Goal: Information Seeking & Learning: Find specific fact

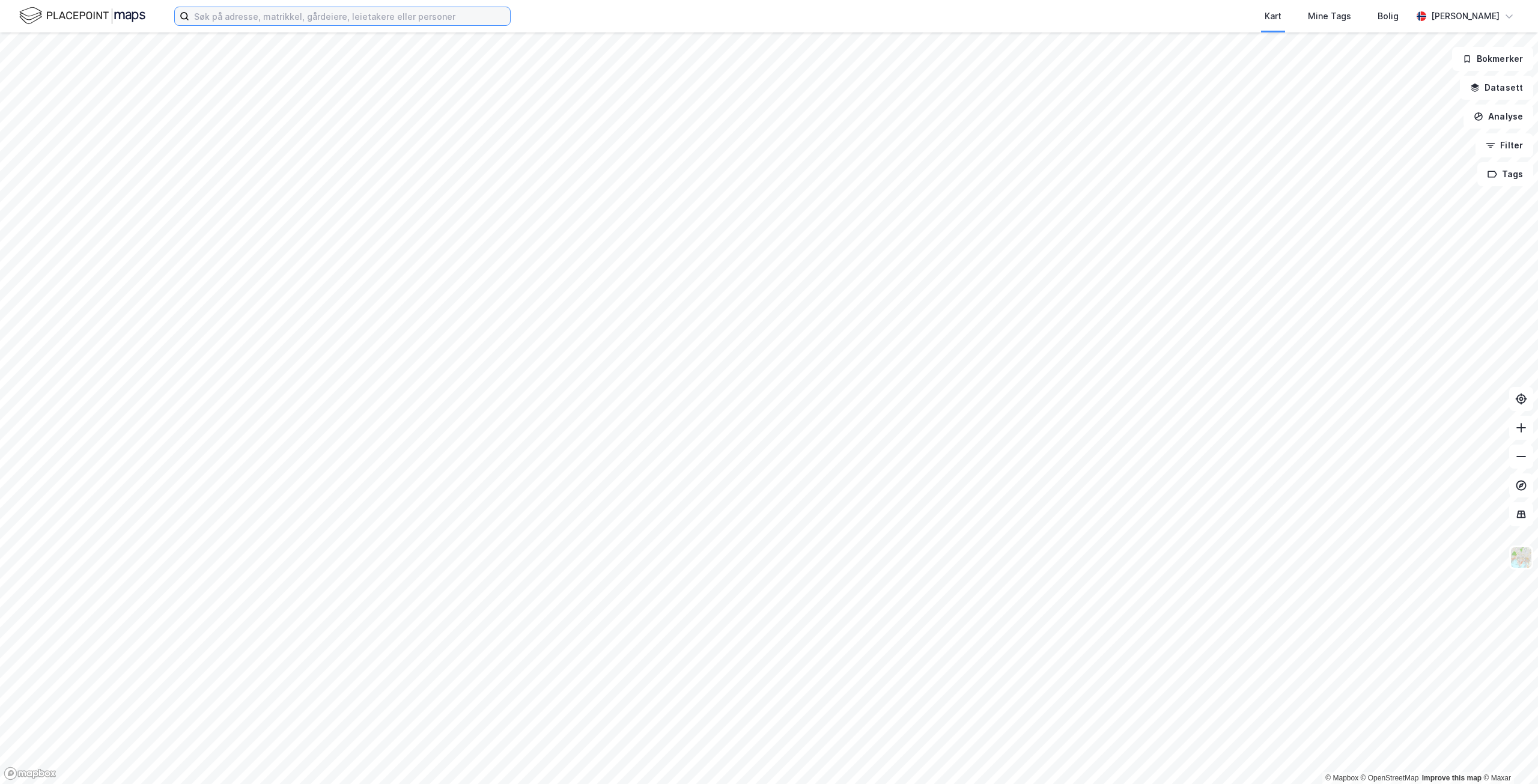
click at [254, 21] on input at bounding box center [349, 16] width 321 height 18
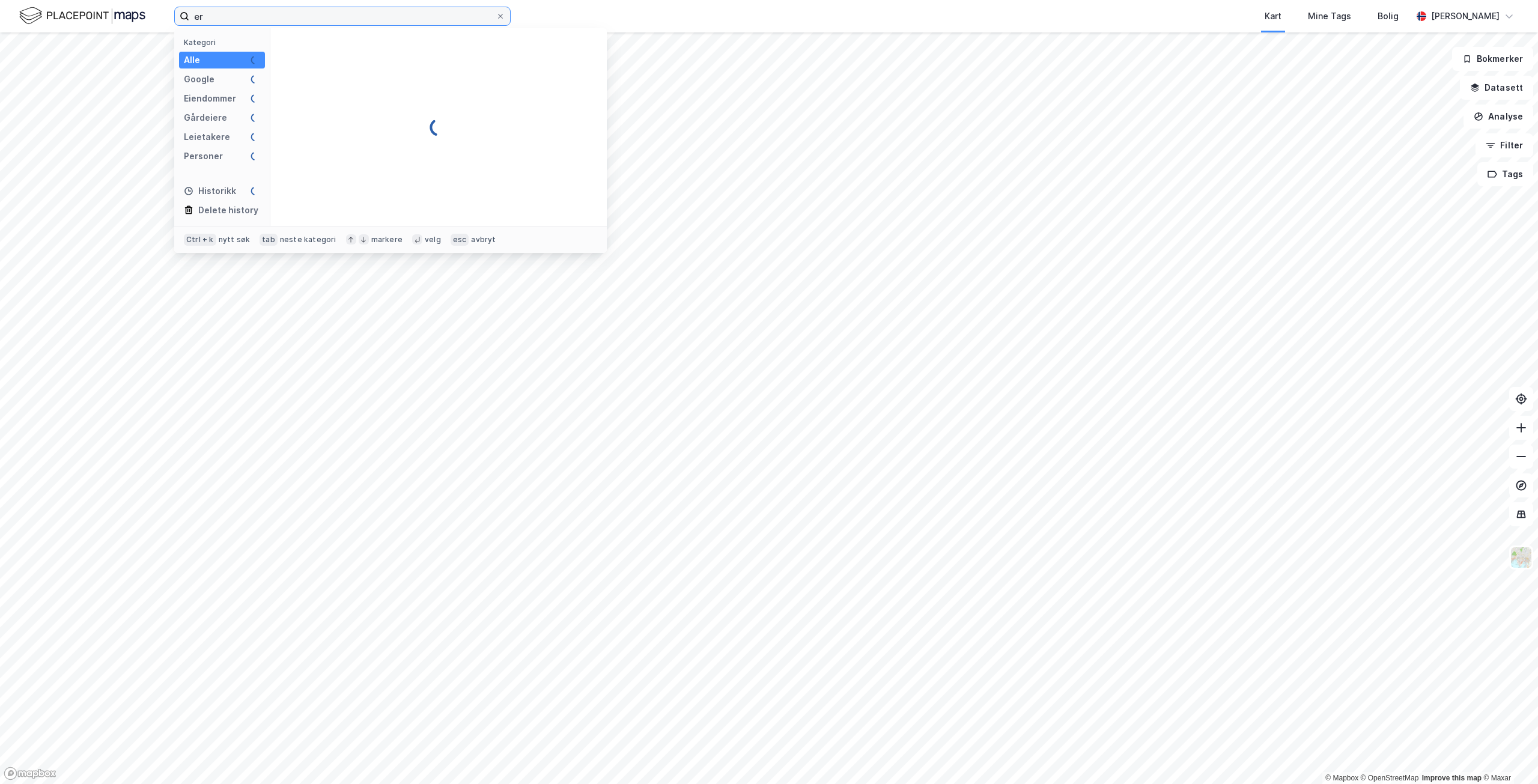
type input "e"
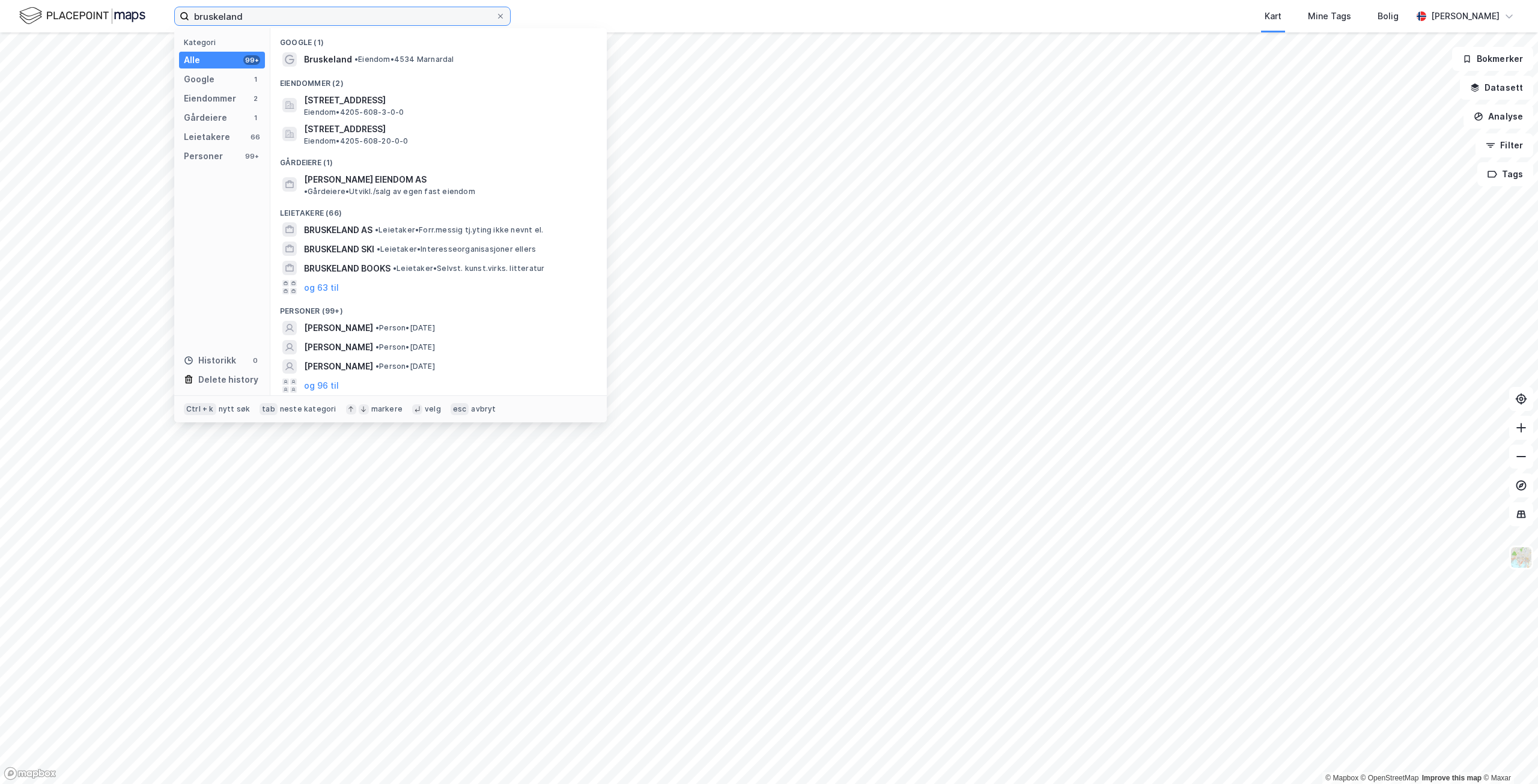
click at [195, 17] on input "bruskeland" at bounding box center [342, 16] width 307 height 18
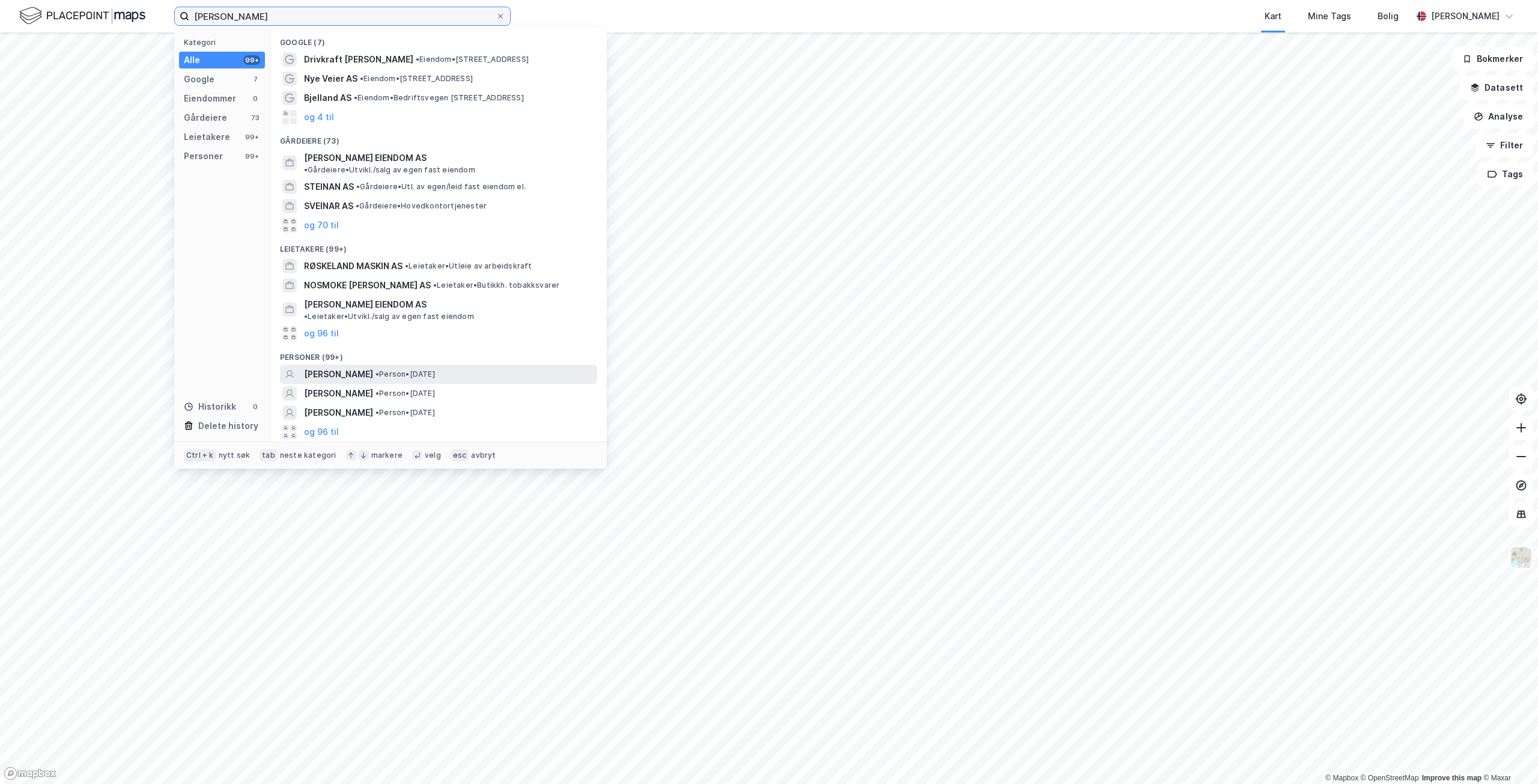
type input "[PERSON_NAME]"
click at [373, 367] on span "[PERSON_NAME]" at bounding box center [339, 374] width 69 height 14
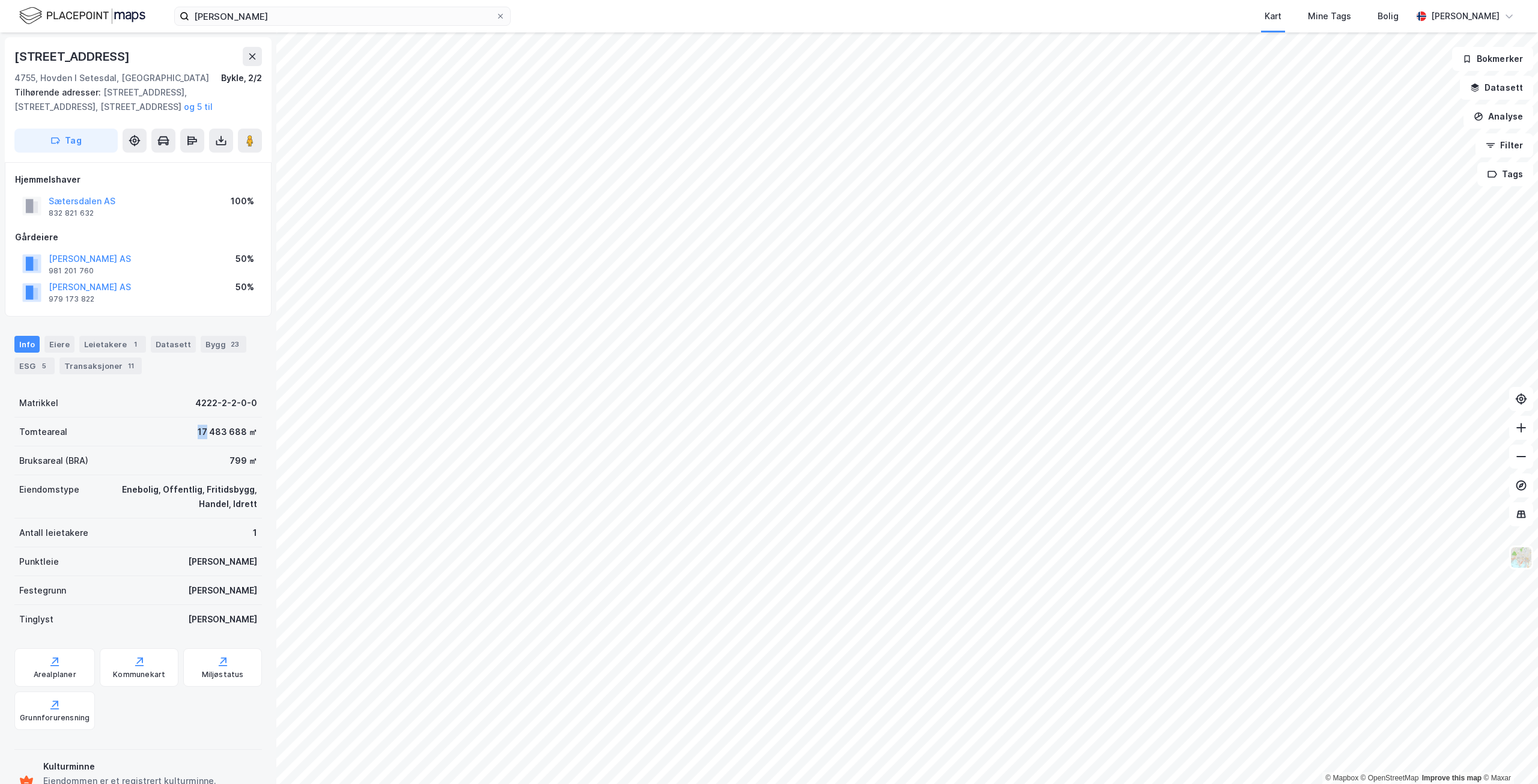
drag, startPoint x: 184, startPoint y: 430, endPoint x: 197, endPoint y: 430, distance: 13.0
click at [197, 430] on div "Tomteareal 17 483 688 ㎡" at bounding box center [138, 432] width 248 height 29
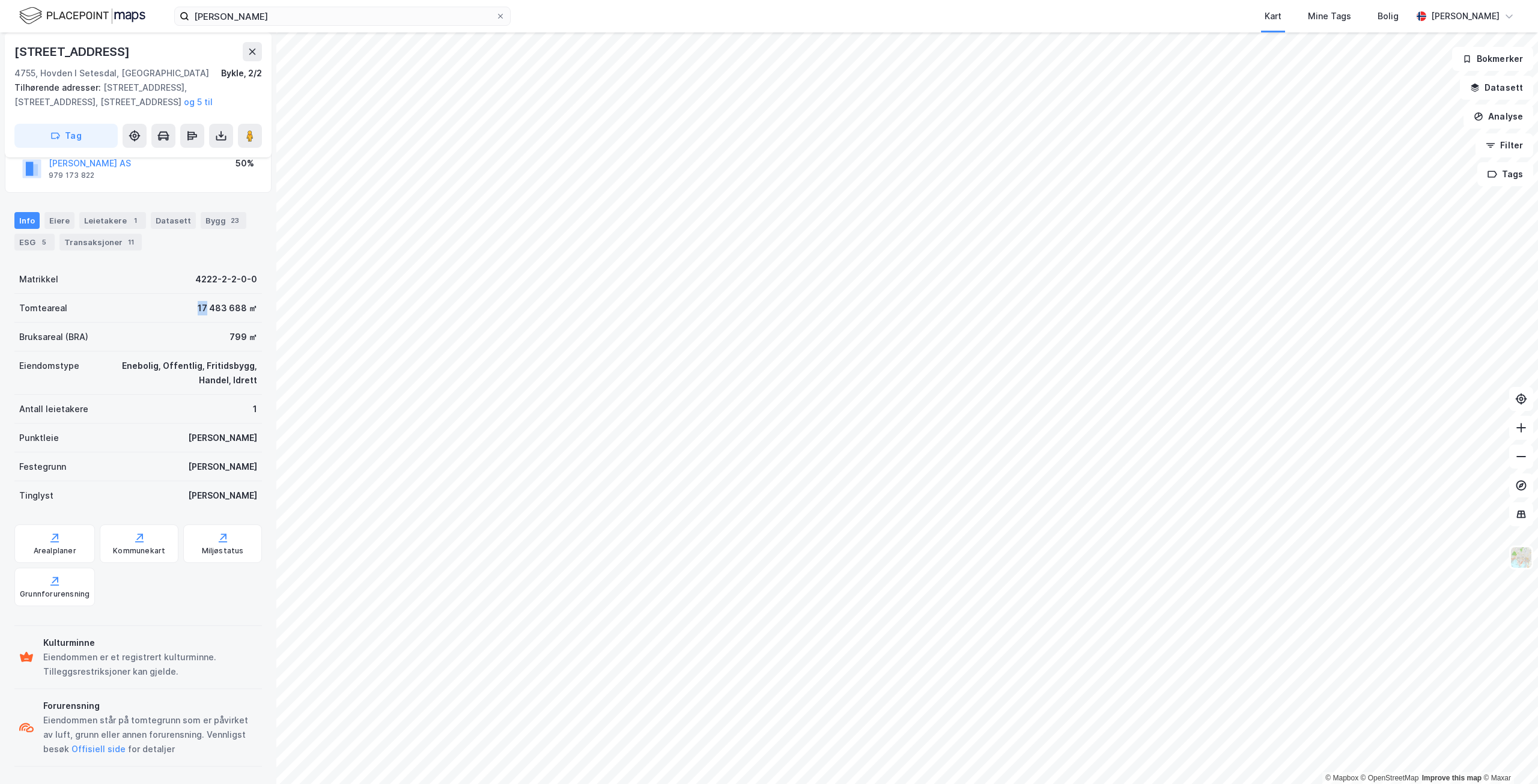
scroll to position [4, 0]
